Goal: Check status

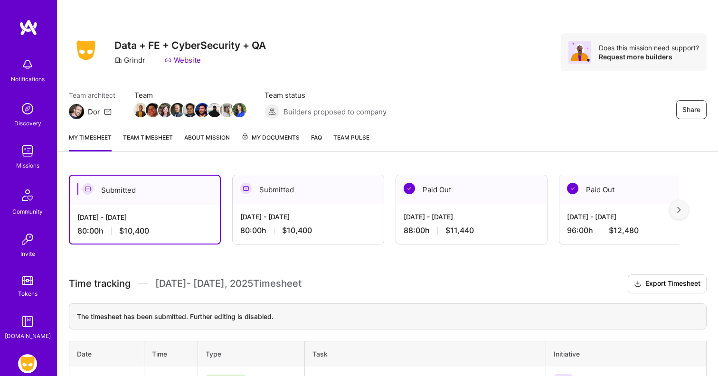
click at [162, 140] on link "Team timesheet" at bounding box center [148, 142] width 50 height 19
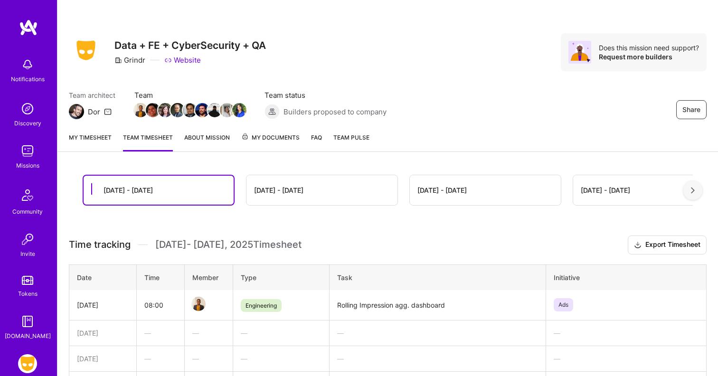
click at [260, 140] on span "My Documents" at bounding box center [270, 138] width 58 height 10
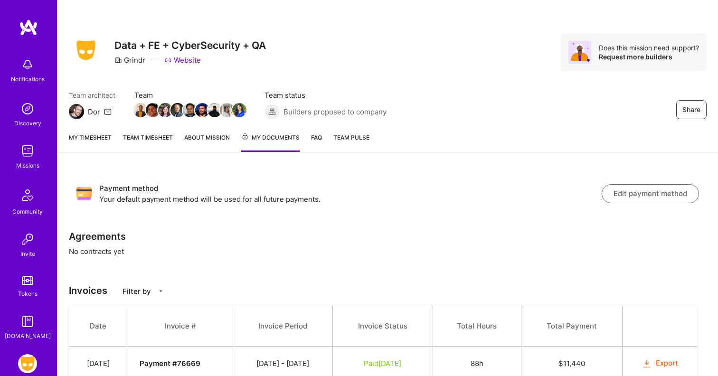
click at [212, 139] on link "About Mission" at bounding box center [207, 142] width 46 height 19
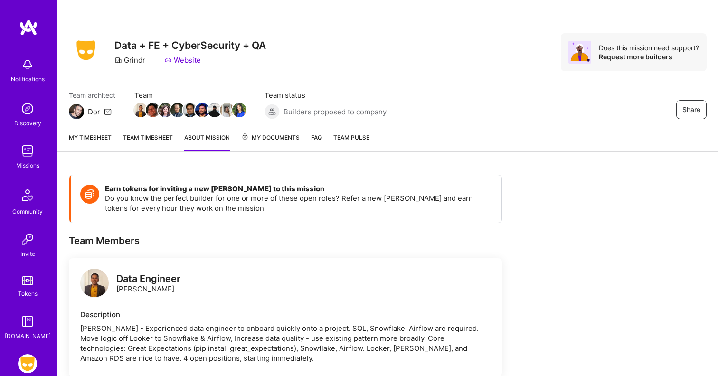
click at [105, 139] on link "My timesheet" at bounding box center [90, 142] width 43 height 19
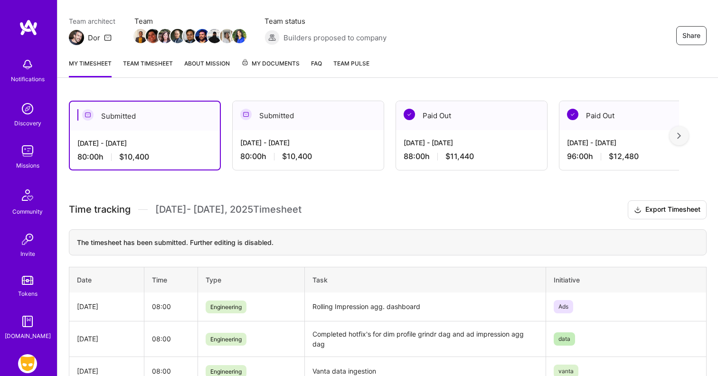
scroll to position [49, 0]
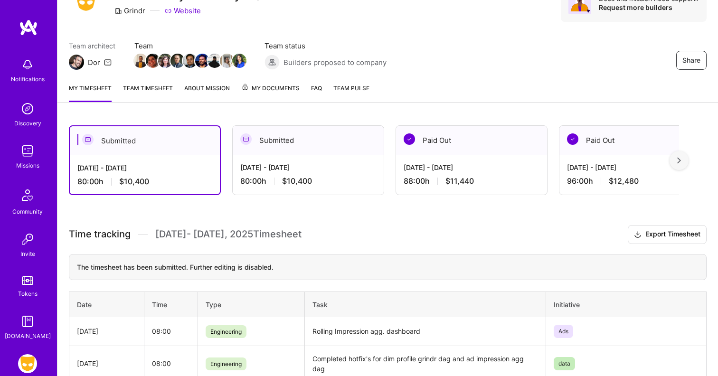
click at [160, 93] on link "Team timesheet" at bounding box center [148, 92] width 50 height 19
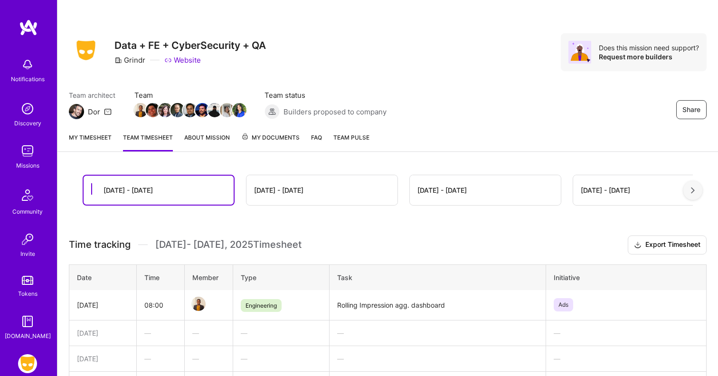
click at [273, 185] on div "[DATE] - [DATE]" at bounding box center [322, 190] width 151 height 30
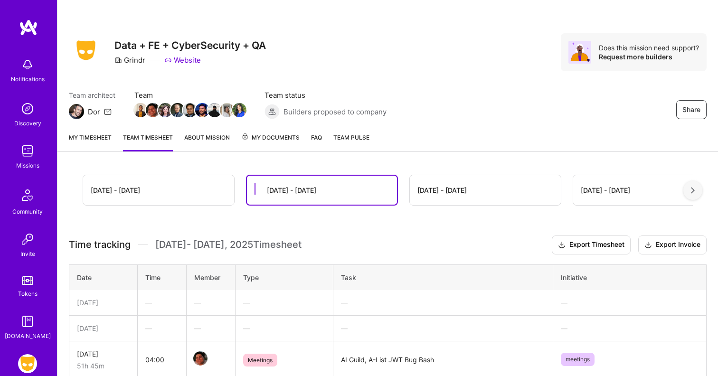
click at [168, 181] on div "[DATE] - [DATE]" at bounding box center [158, 190] width 151 height 30
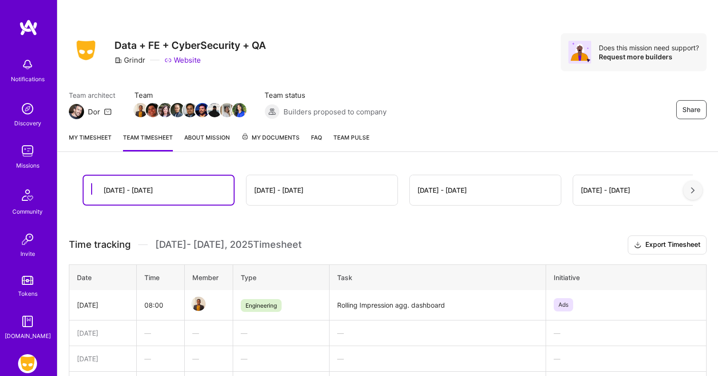
click at [101, 142] on link "My timesheet" at bounding box center [90, 142] width 43 height 19
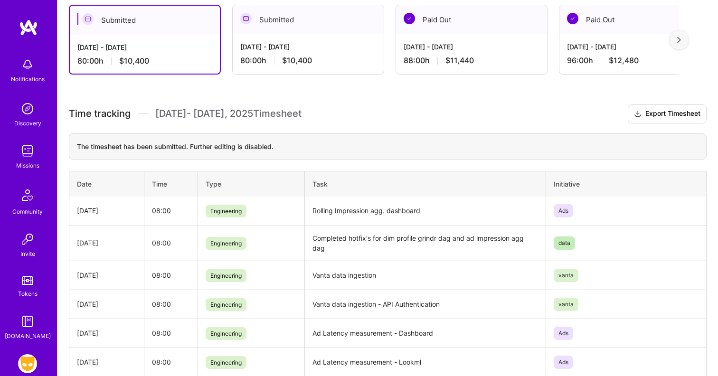
scroll to position [139, 0]
